Goal: Task Accomplishment & Management: Complete application form

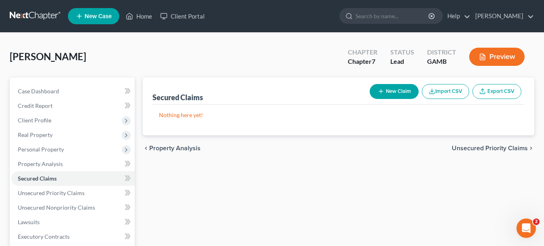
click at [104, 17] on span "New Case" at bounding box center [97, 16] width 27 height 6
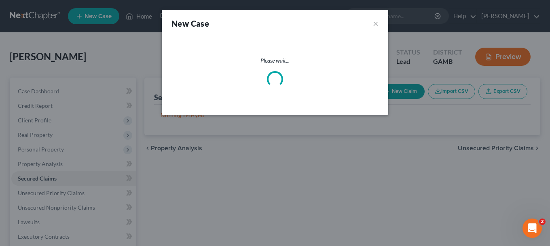
select select "18"
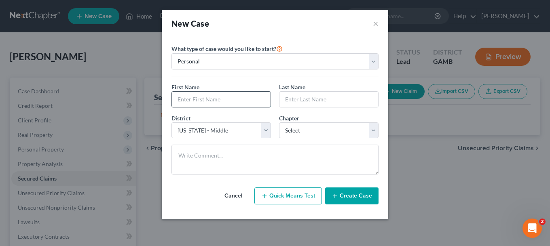
click at [232, 100] on input "text" at bounding box center [221, 99] width 99 height 15
type input "e"
type input "Edge"
type input "z"
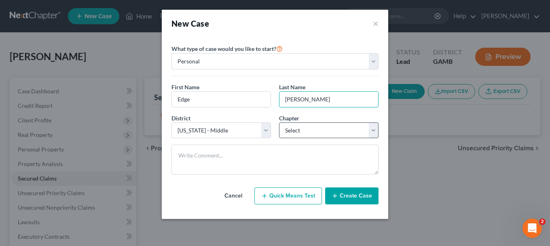
type input "[PERSON_NAME]"
click at [375, 131] on select "Select 7 11 12 13" at bounding box center [328, 130] width 99 height 16
select select "0"
click at [279, 122] on select "Select 7 11 12 13" at bounding box center [328, 130] width 99 height 16
click at [356, 199] on button "Create Case" at bounding box center [351, 196] width 53 height 17
